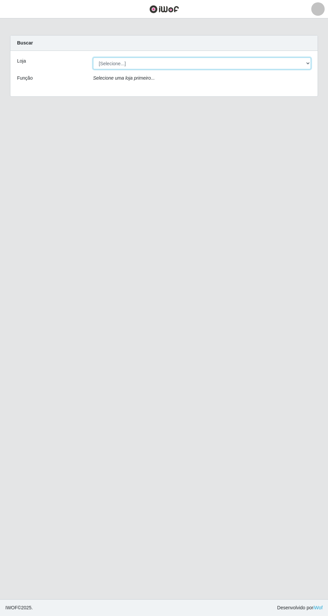
click at [138, 66] on select "[Selecione...] Extrabom - [GEOGRAPHIC_DATA] 28 [GEOGRAPHIC_DATA]" at bounding box center [202, 64] width 218 height 12
select select "456"
click at [93, 58] on select "[Selecione...] Extrabom - [GEOGRAPHIC_DATA] 28 [GEOGRAPHIC_DATA]" at bounding box center [202, 64] width 218 height 12
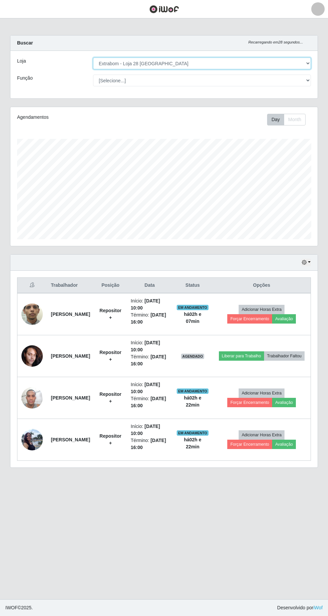
scroll to position [138, 307]
click at [264, 360] on button "Trabalhador Faltou" at bounding box center [284, 355] width 40 height 9
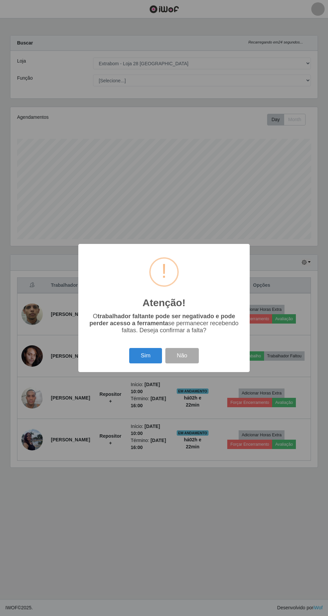
click at [143, 363] on button "Sim" at bounding box center [145, 356] width 32 height 16
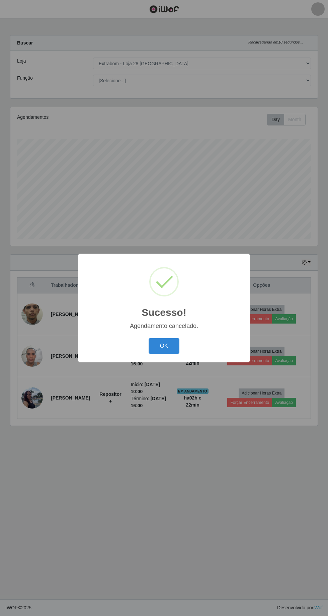
click at [170, 351] on button "OK" at bounding box center [163, 346] width 31 height 16
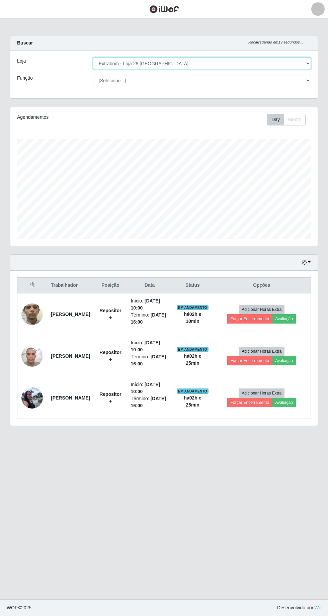
click at [307, 62] on select "[Selecione...] Extrabom - [GEOGRAPHIC_DATA] 28 [GEOGRAPHIC_DATA]" at bounding box center [202, 64] width 218 height 12
click at [93, 58] on select "[Selecione...] Extrabom - [GEOGRAPHIC_DATA] 28 [GEOGRAPHIC_DATA]" at bounding box center [202, 64] width 218 height 12
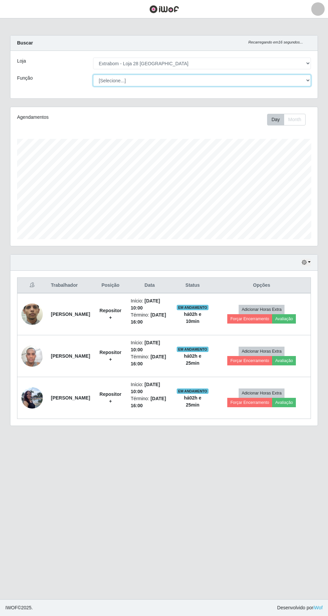
click at [300, 81] on select "[Selecione...] Carregador e Descarregador de Caminhão Carregador e Descarregado…" at bounding box center [202, 81] width 218 height 12
click at [306, 263] on icon "button" at bounding box center [304, 262] width 5 height 5
click at [246, 505] on main "Carregando... Buscar Recarregando em 6 segundos... Loja [Selecione...] Extrabom…" at bounding box center [164, 308] width 328 height 581
click at [256, 499] on main "Carregando... Buscar Recarregando em 5 segundos... [PERSON_NAME] [Selecione...]…" at bounding box center [164, 308] width 328 height 581
